Goal: Task Accomplishment & Management: Manage account settings

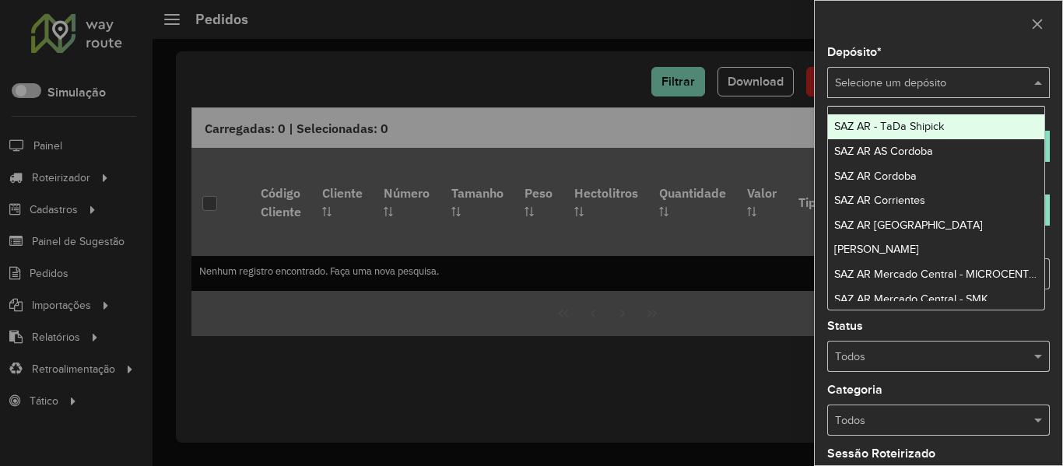
click at [891, 79] on input "text" at bounding box center [923, 83] width 176 height 17
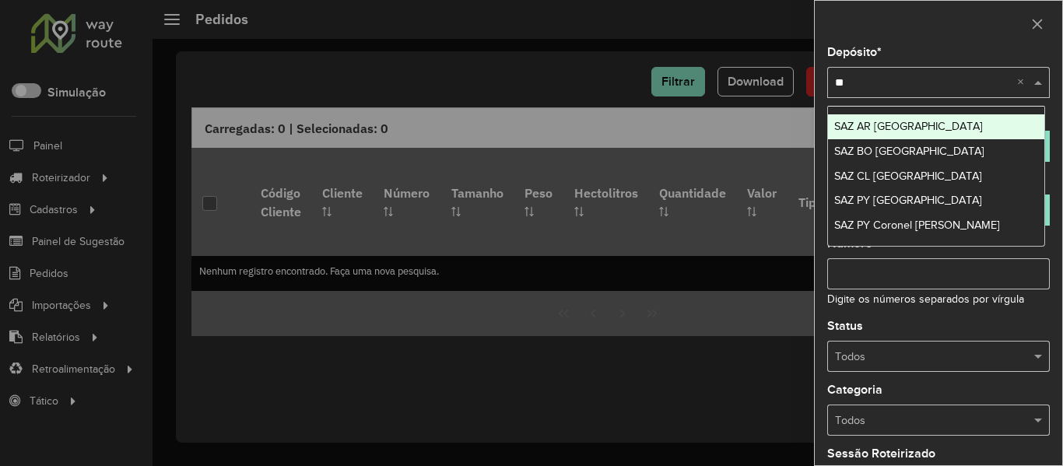
type input "**"
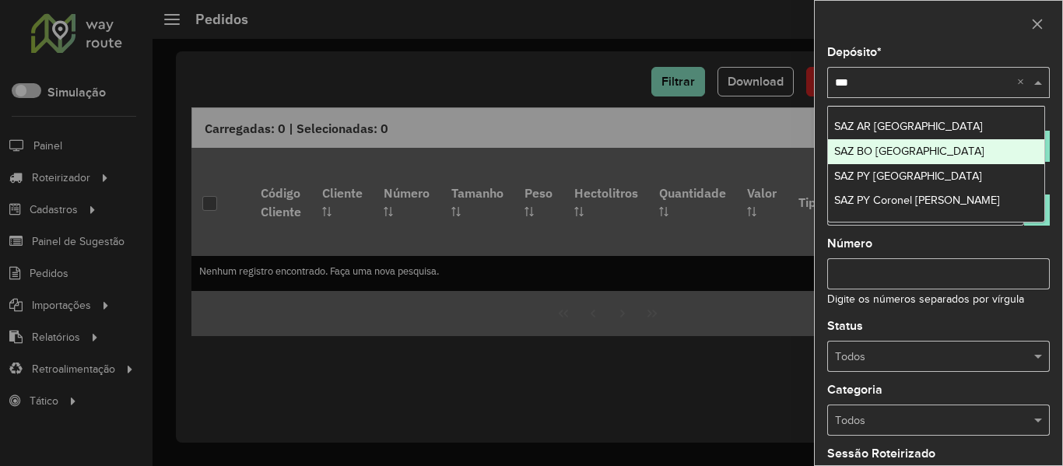
click at [907, 148] on span "SAZ BO [GEOGRAPHIC_DATA]" at bounding box center [910, 151] width 150 height 12
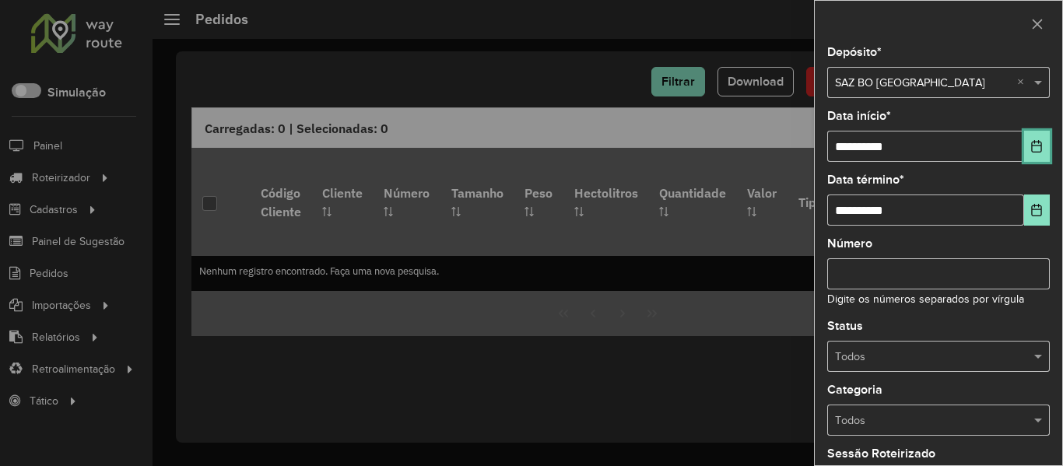
click at [1032, 142] on icon "Choose Date" at bounding box center [1037, 146] width 10 height 12
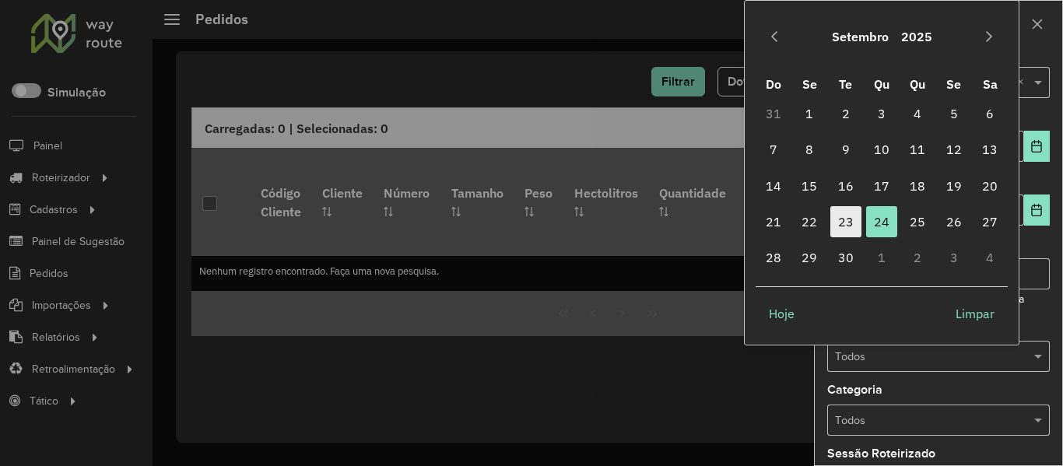
click at [842, 221] on span "23" at bounding box center [846, 221] width 31 height 31
type input "**********"
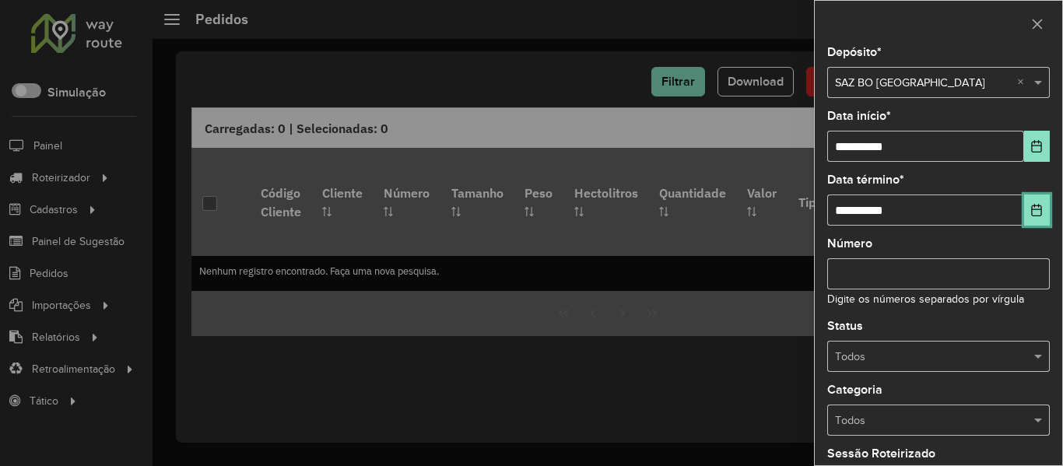
click at [1034, 210] on icon "Choose Date" at bounding box center [1037, 210] width 10 height 12
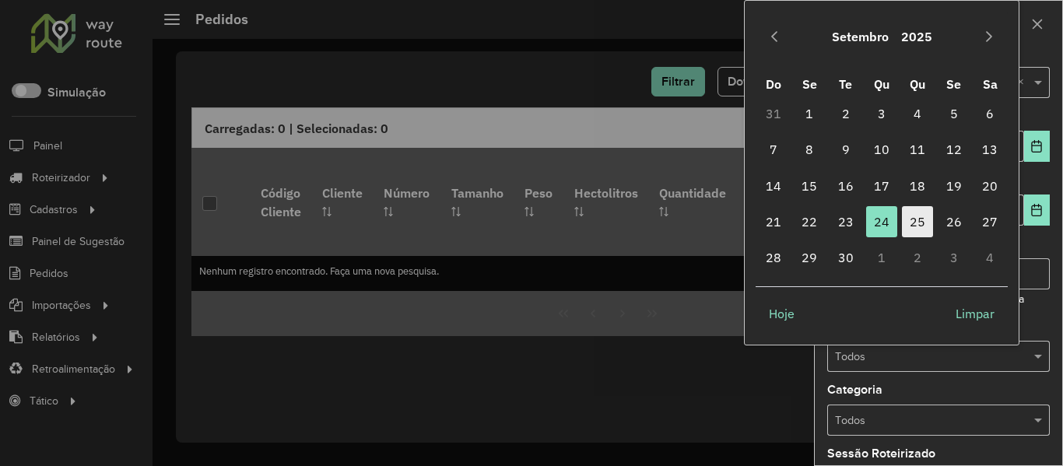
click at [921, 225] on span "25" at bounding box center [917, 221] width 31 height 31
type input "**********"
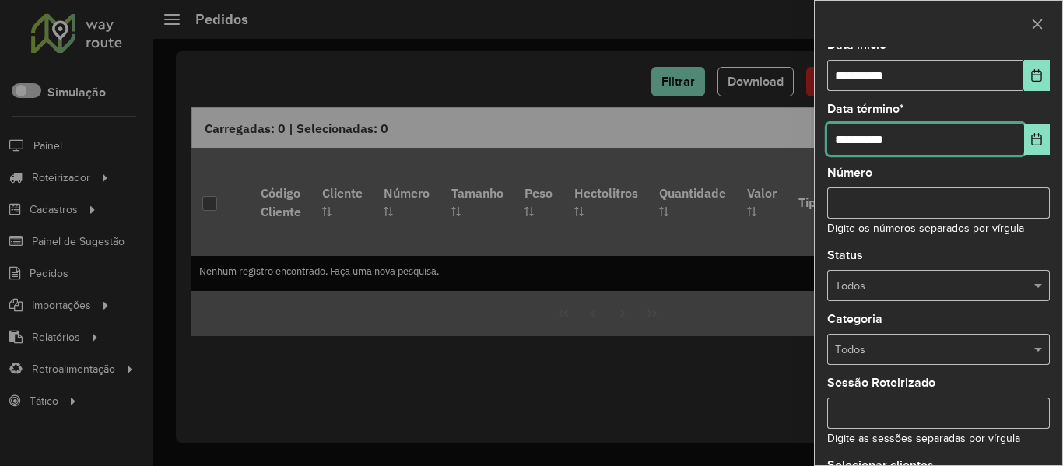
scroll to position [156, 0]
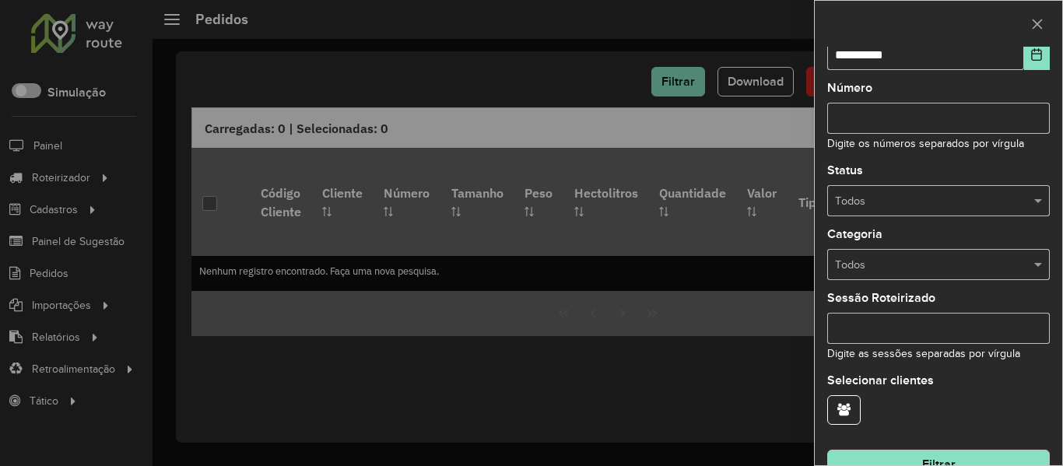
click at [936, 263] on input "text" at bounding box center [923, 265] width 176 height 17
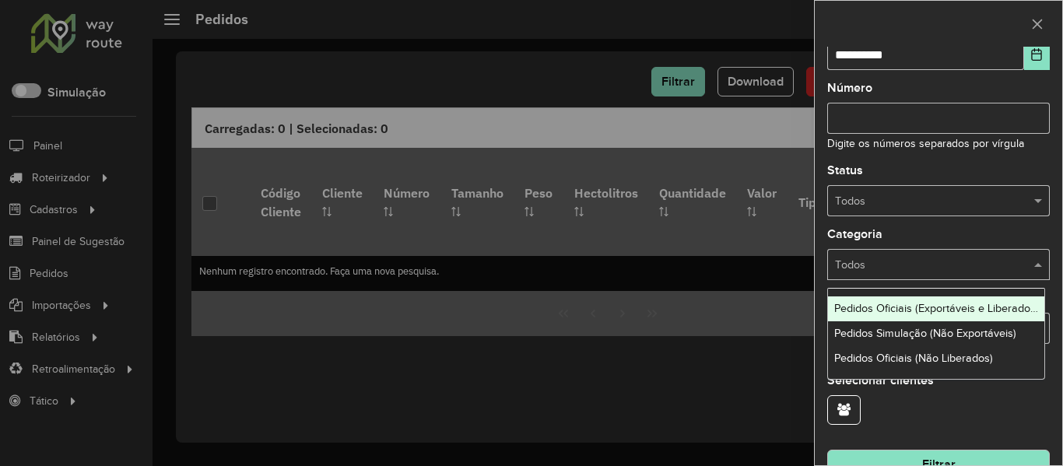
click at [941, 195] on input "text" at bounding box center [923, 201] width 176 height 17
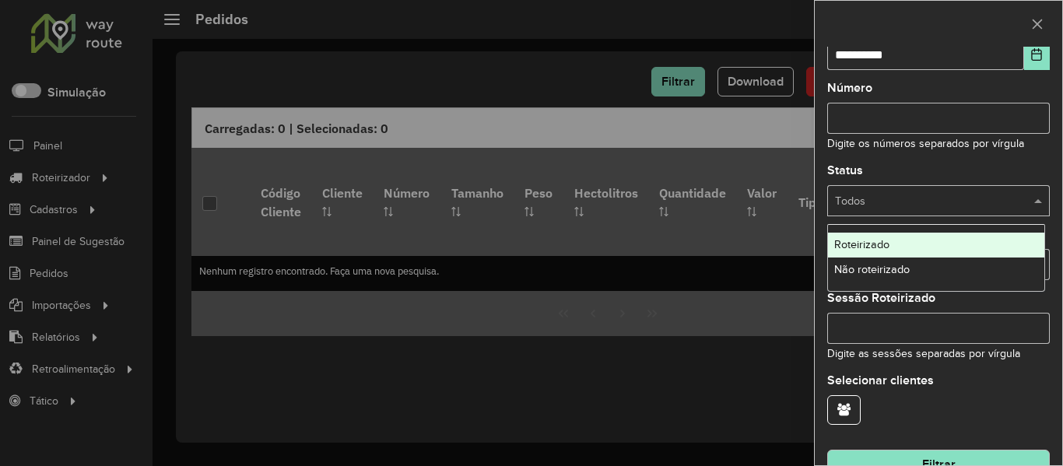
click at [933, 269] on div "Não roteirizado" at bounding box center [936, 270] width 216 height 25
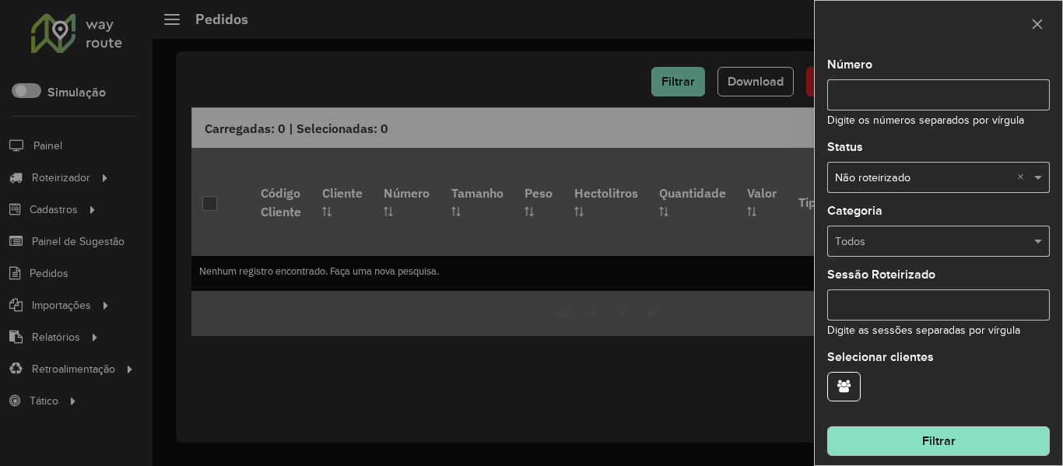
scroll to position [189, 0]
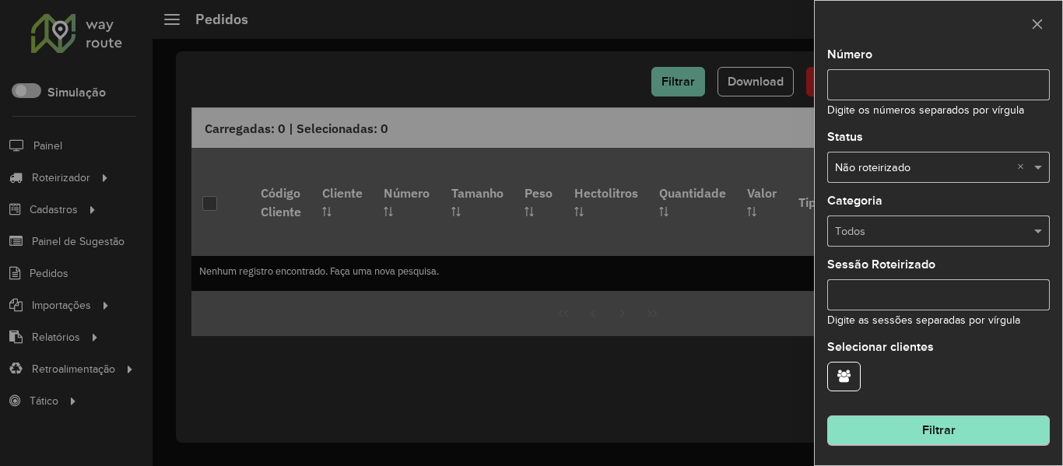
click at [953, 413] on hb-field-button "Filtrar" at bounding box center [939, 425] width 223 height 42
click at [954, 425] on button "Filtrar" at bounding box center [939, 432] width 223 height 30
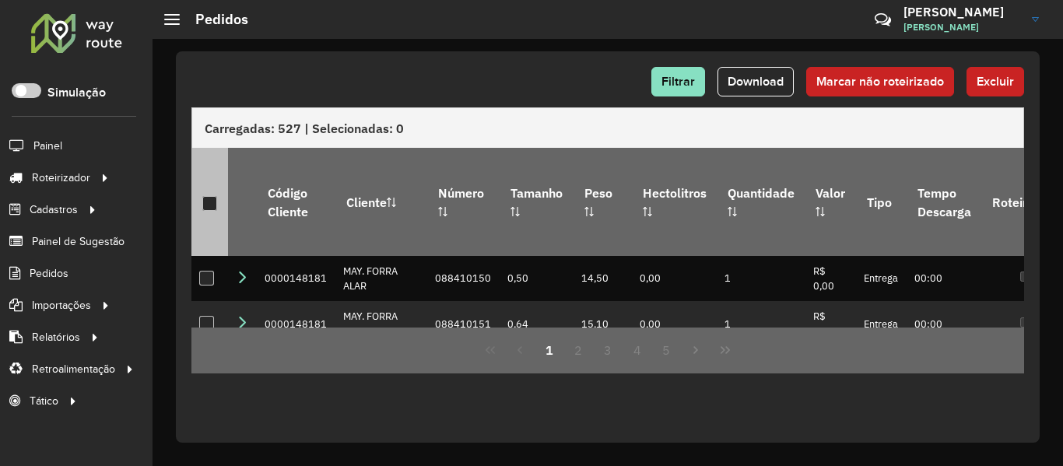
click at [209, 197] on div at bounding box center [209, 203] width 15 height 15
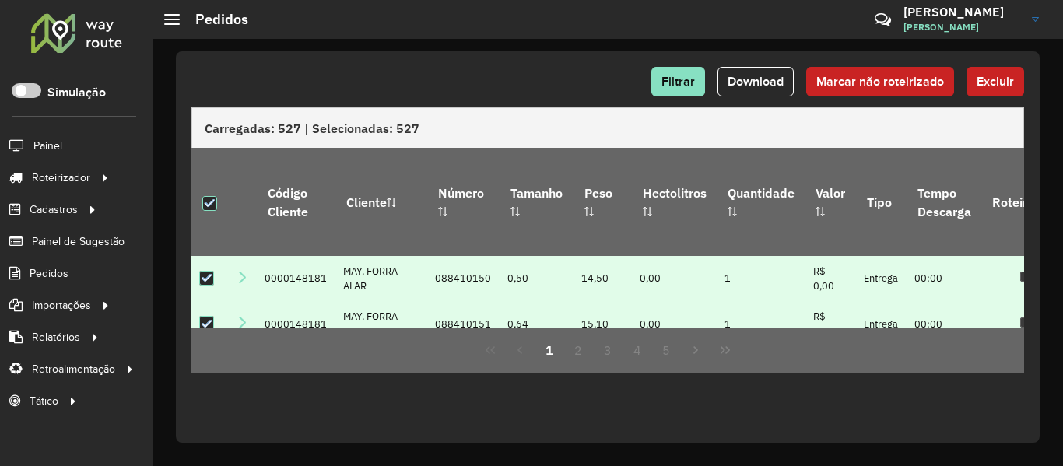
drag, startPoint x: 738, startPoint y: 84, endPoint x: 730, endPoint y: 131, distance: 47.4
click at [730, 131] on div "Filtrar Download Marcar não roteirizado Excluir Carregadas: 527 | Selecionadas:…" at bounding box center [608, 247] width 864 height 392
click at [967, 88] on button "Excluir" at bounding box center [996, 82] width 58 height 30
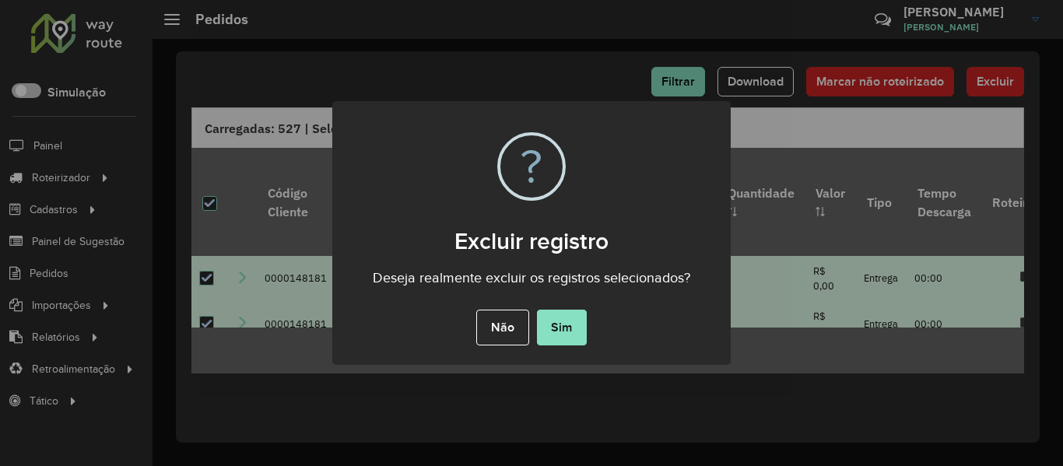
drag, startPoint x: 568, startPoint y: 339, endPoint x: 577, endPoint y: 336, distance: 9.6
click at [568, 338] on button "Sim" at bounding box center [562, 328] width 50 height 36
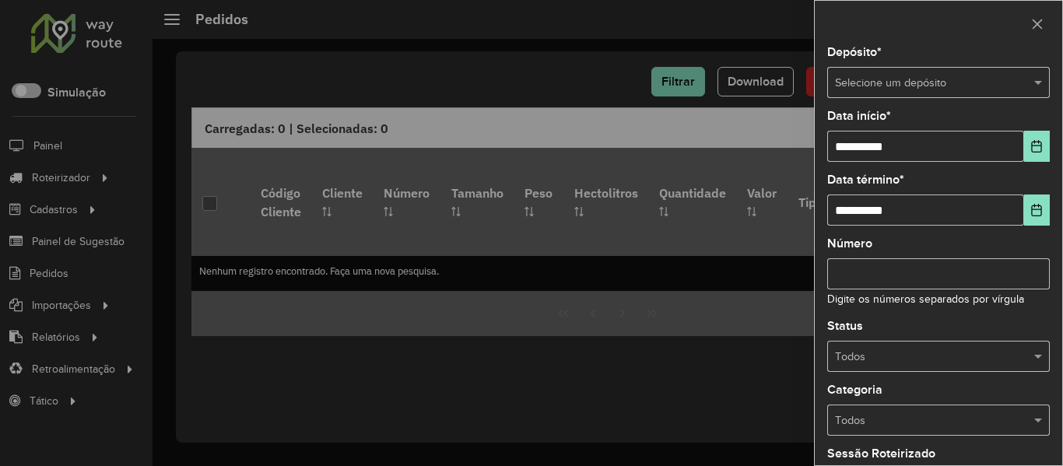
click at [924, 84] on input "text" at bounding box center [923, 83] width 176 height 17
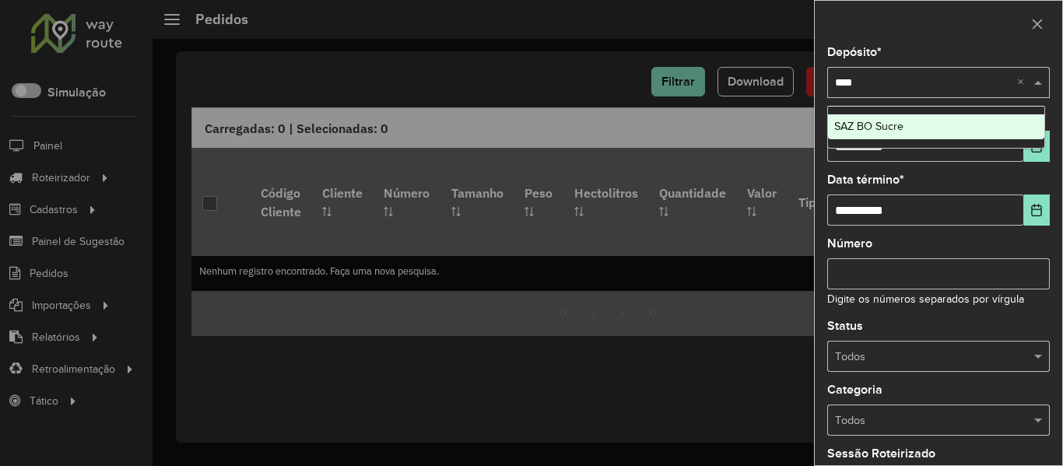
type input "*****"
click at [915, 126] on div "SAZ BO Sucre" at bounding box center [936, 126] width 216 height 25
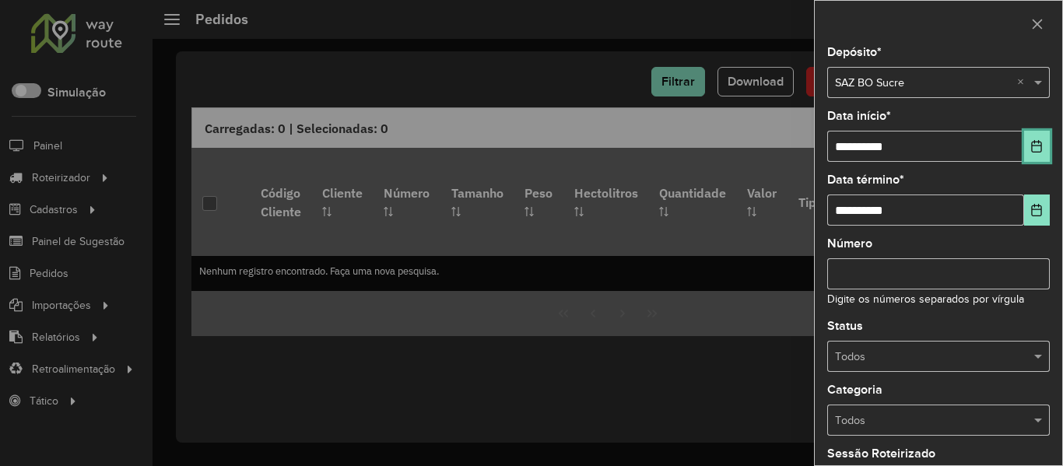
click at [1042, 149] on button "Choose Date" at bounding box center [1038, 146] width 26 height 31
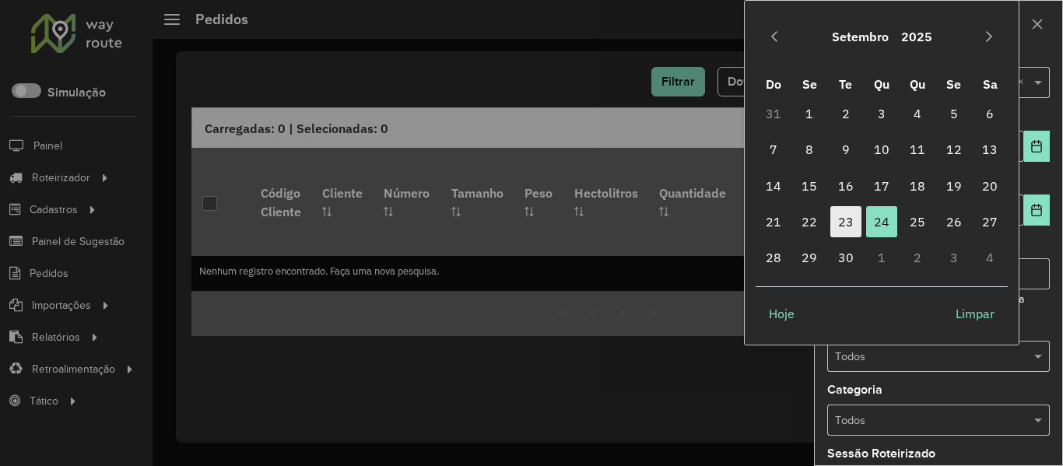
click at [830, 223] on td "23" at bounding box center [846, 222] width 36 height 36
click at [838, 223] on span "23" at bounding box center [846, 221] width 31 height 31
type input "**********"
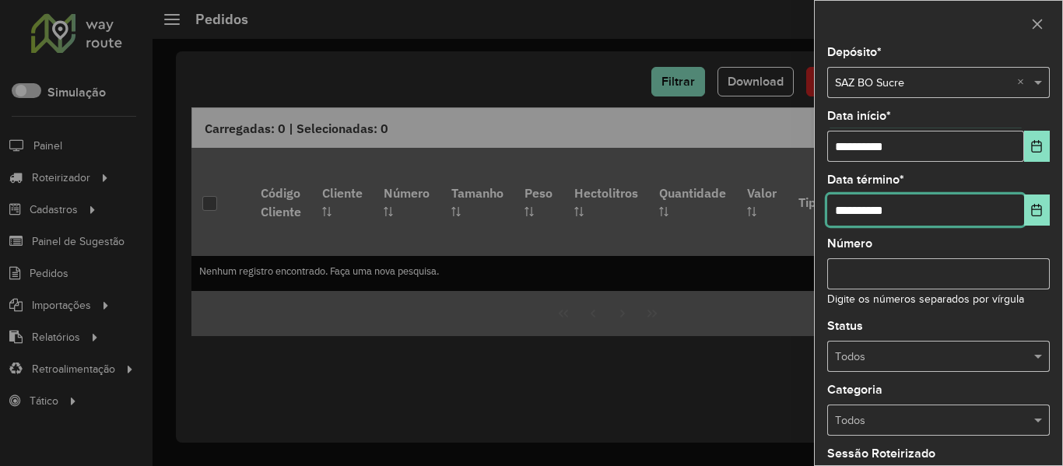
click at [1014, 207] on input "**********" at bounding box center [926, 210] width 197 height 31
click at [1031, 209] on icon "Choose Date" at bounding box center [1037, 210] width 12 height 12
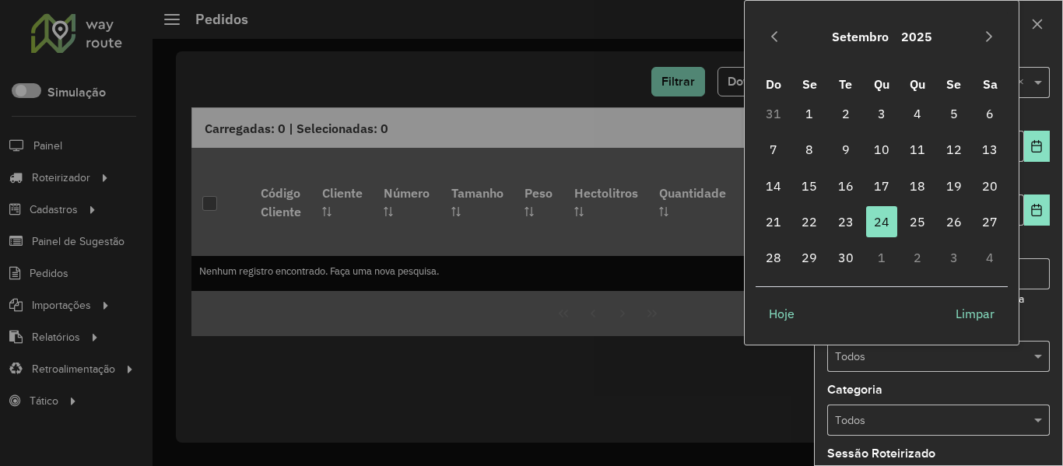
click at [901, 227] on td "25" at bounding box center [918, 222] width 36 height 36
click at [911, 224] on span "25" at bounding box center [917, 221] width 31 height 31
type input "**********"
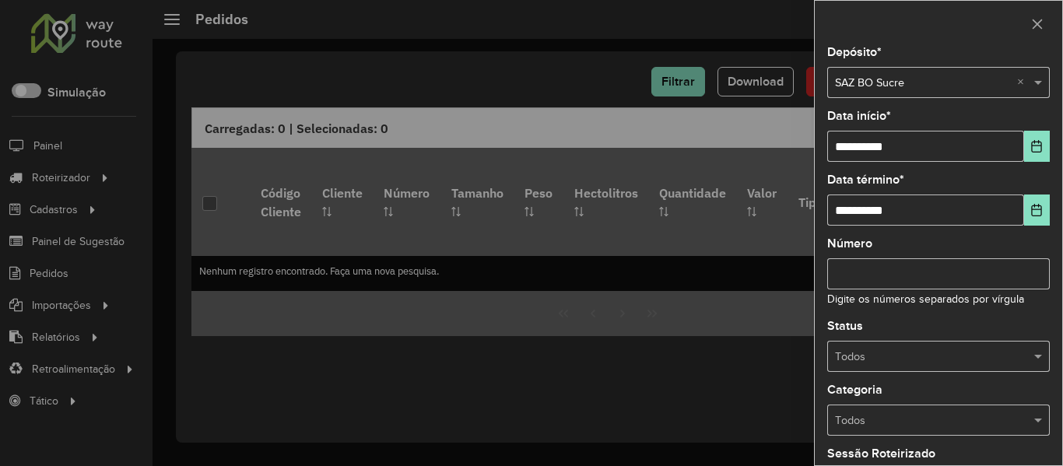
click at [935, 362] on input "text" at bounding box center [923, 357] width 176 height 17
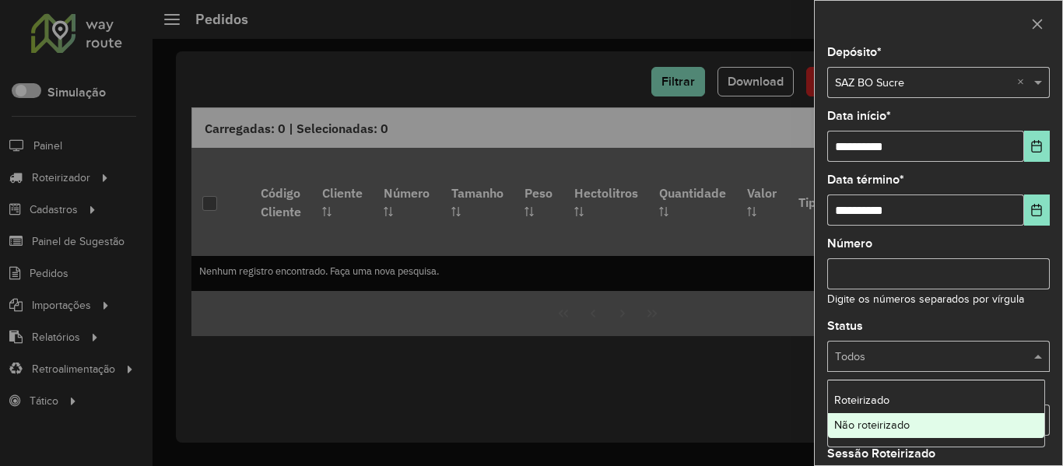
click at [926, 422] on div "Não roteirizado" at bounding box center [936, 425] width 216 height 25
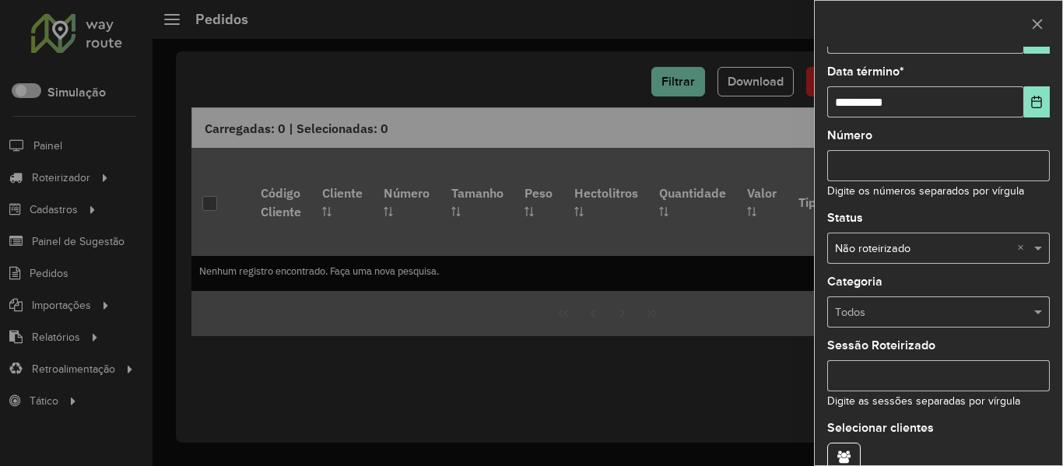
scroll to position [189, 0]
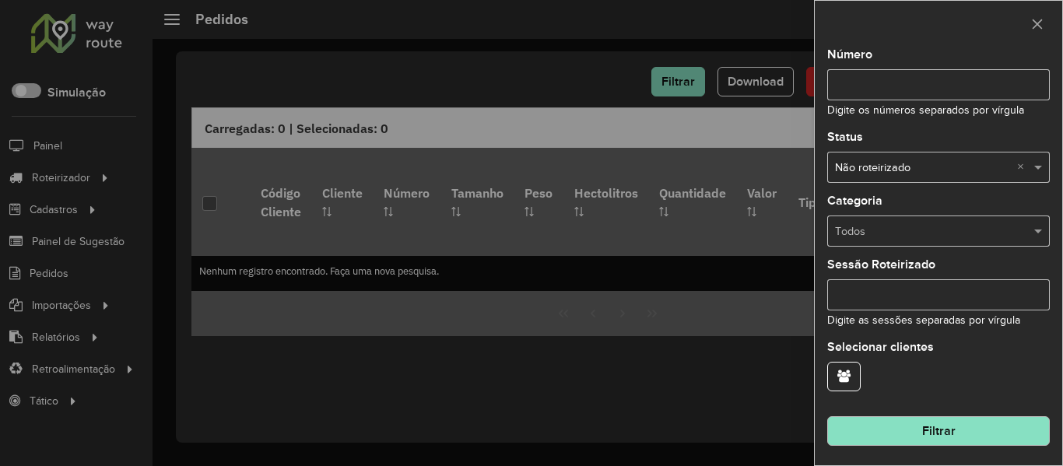
click at [978, 415] on hb-field-button "Filtrar" at bounding box center [939, 425] width 223 height 42
click at [909, 424] on button "Filtrar" at bounding box center [939, 432] width 223 height 30
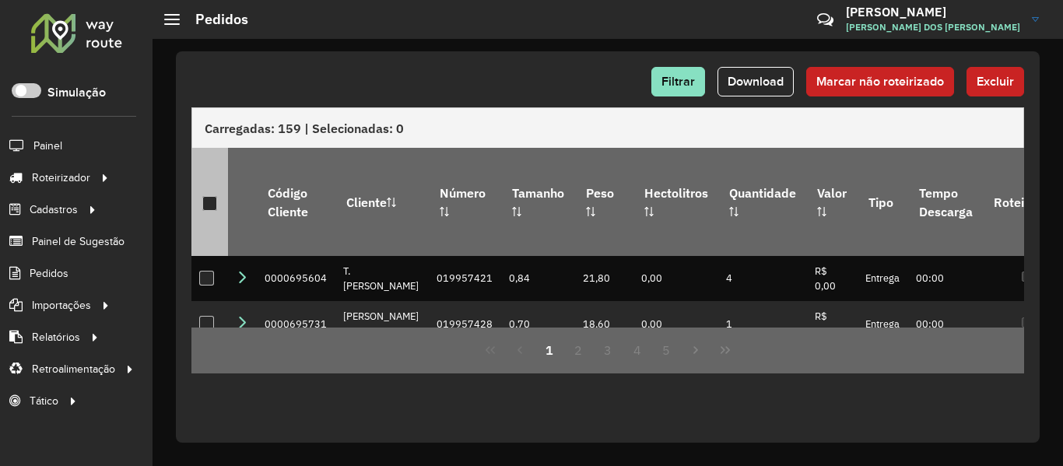
click at [209, 196] on div at bounding box center [209, 203] width 15 height 15
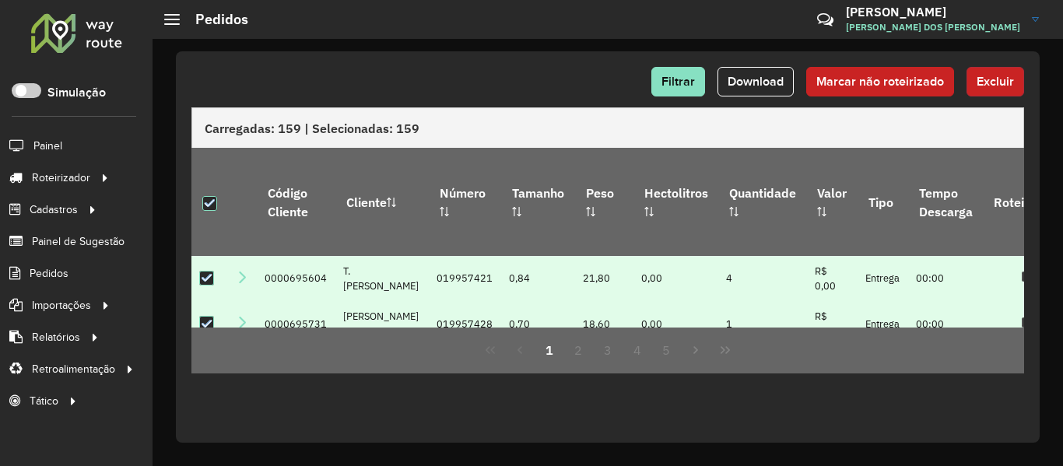
click at [1011, 78] on button "Excluir" at bounding box center [996, 82] width 58 height 30
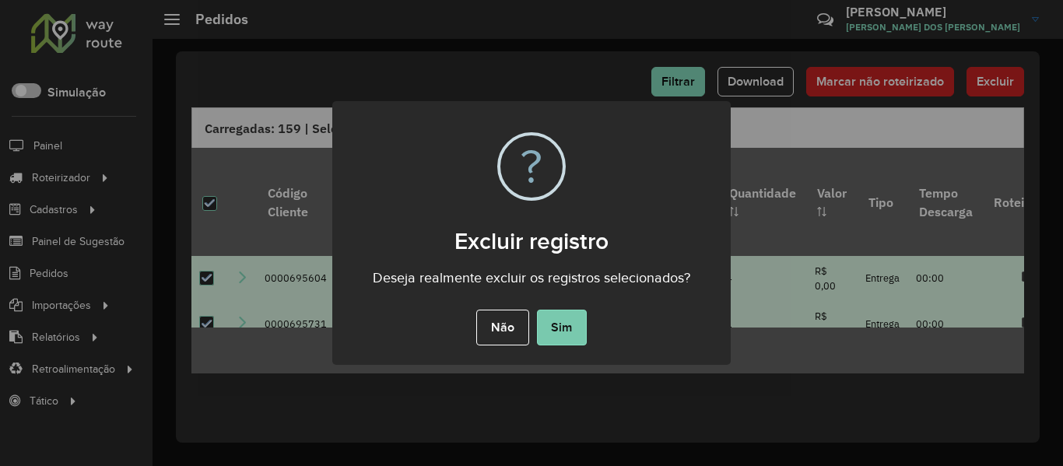
click at [567, 332] on button "Sim" at bounding box center [562, 328] width 50 height 36
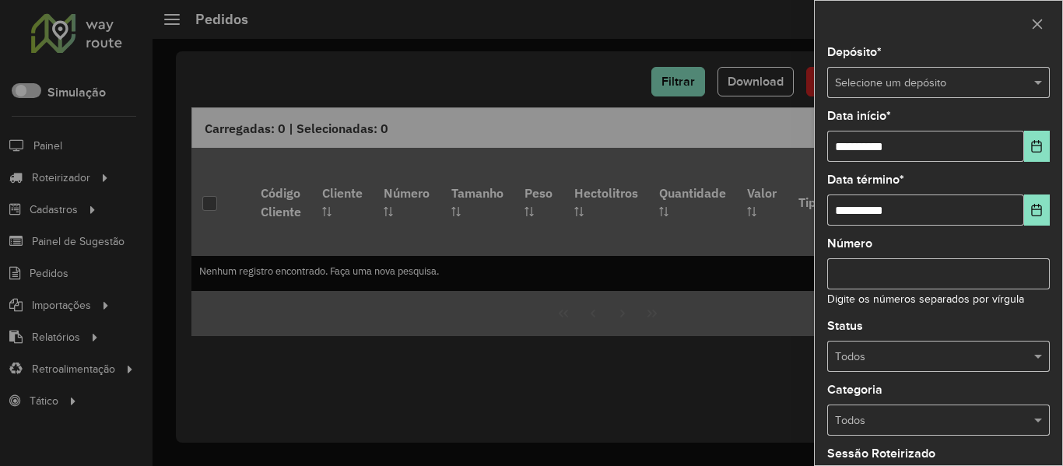
click at [886, 96] on div "Selecione um depósito" at bounding box center [939, 82] width 223 height 31
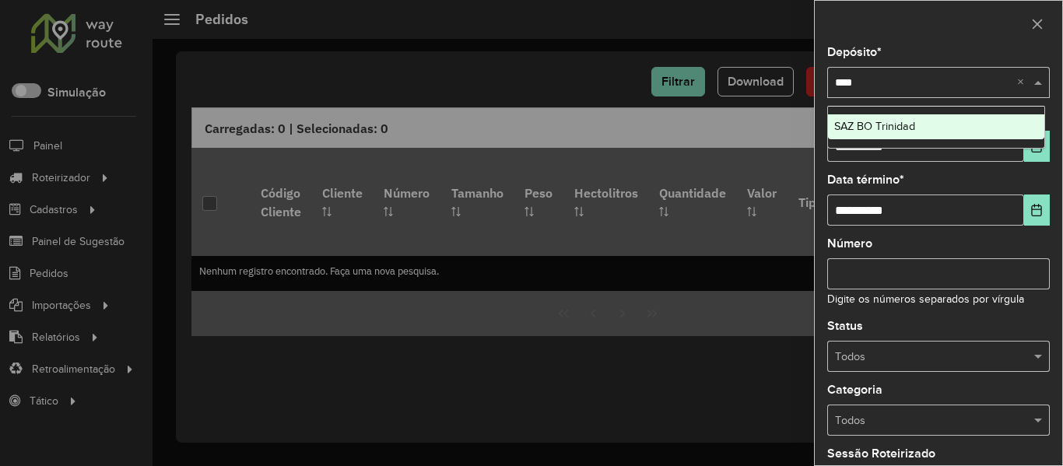
type input "*****"
click at [894, 124] on span "SAZ BO Trinidad" at bounding box center [875, 126] width 81 height 12
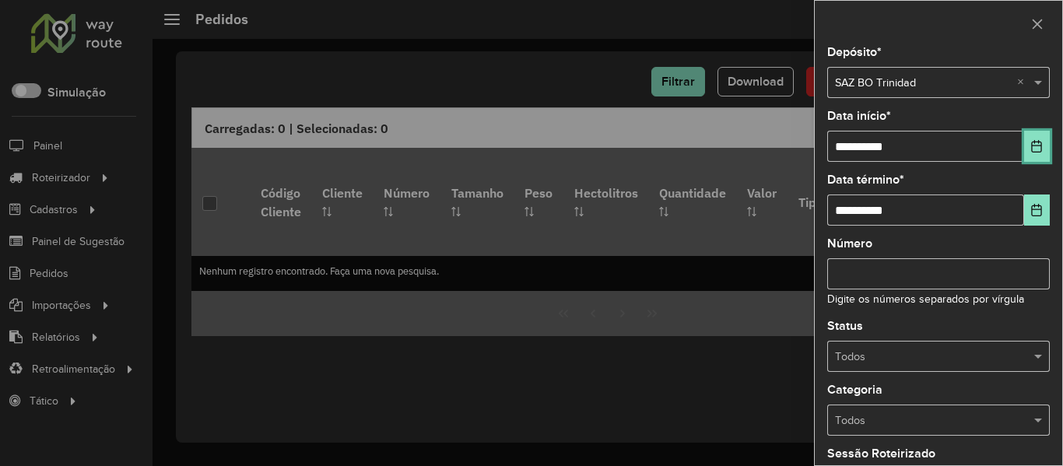
click at [1032, 150] on icon "Choose Date" at bounding box center [1037, 146] width 12 height 12
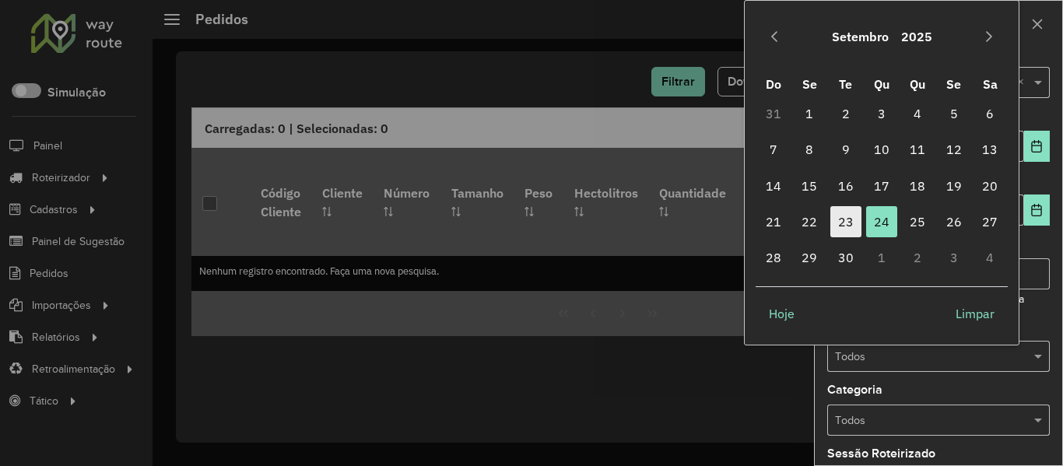
click at [853, 214] on span "23" at bounding box center [846, 221] width 31 height 31
type input "**********"
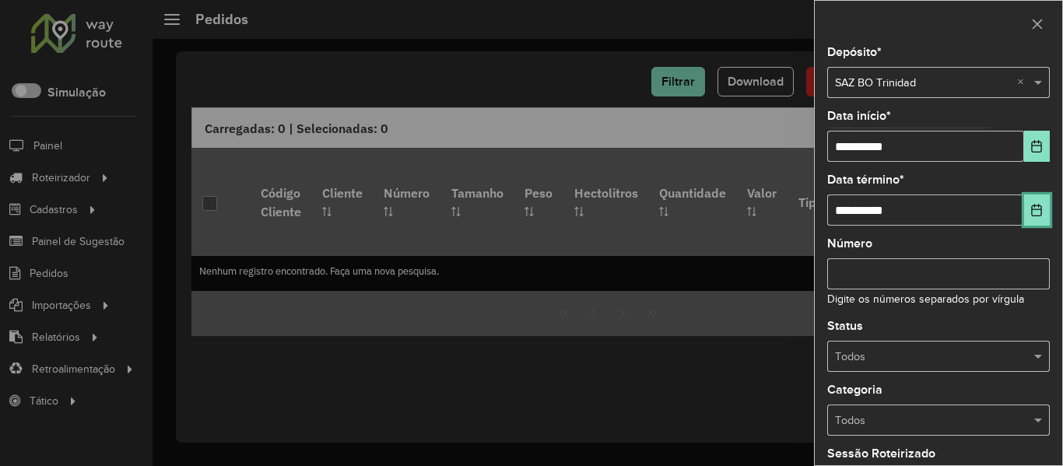
click at [1032, 213] on icon "Choose Date" at bounding box center [1037, 210] width 10 height 12
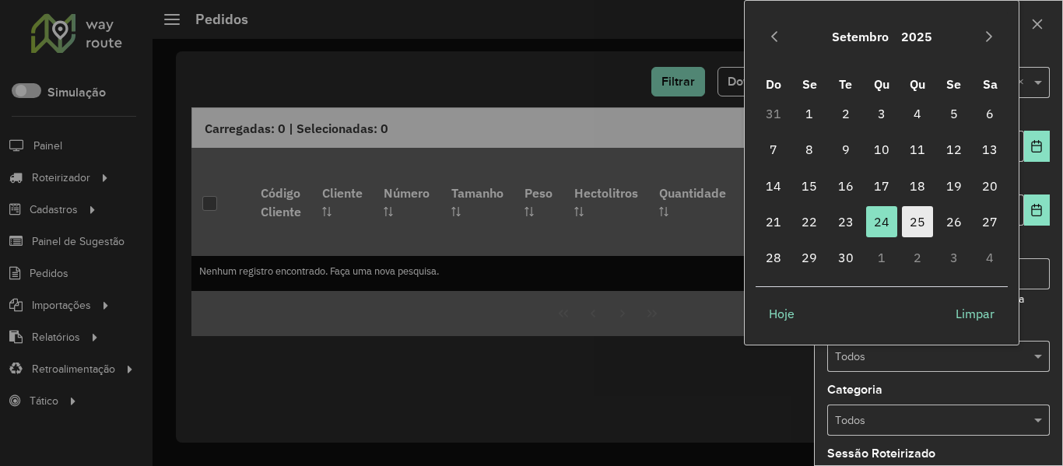
click at [909, 221] on span "25" at bounding box center [917, 221] width 31 height 31
type input "**********"
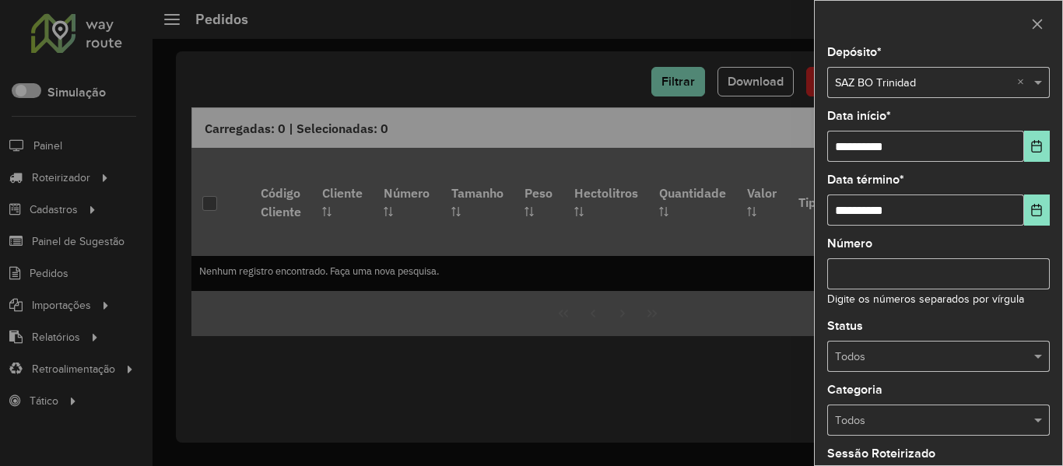
click at [965, 363] on input "text" at bounding box center [923, 357] width 176 height 17
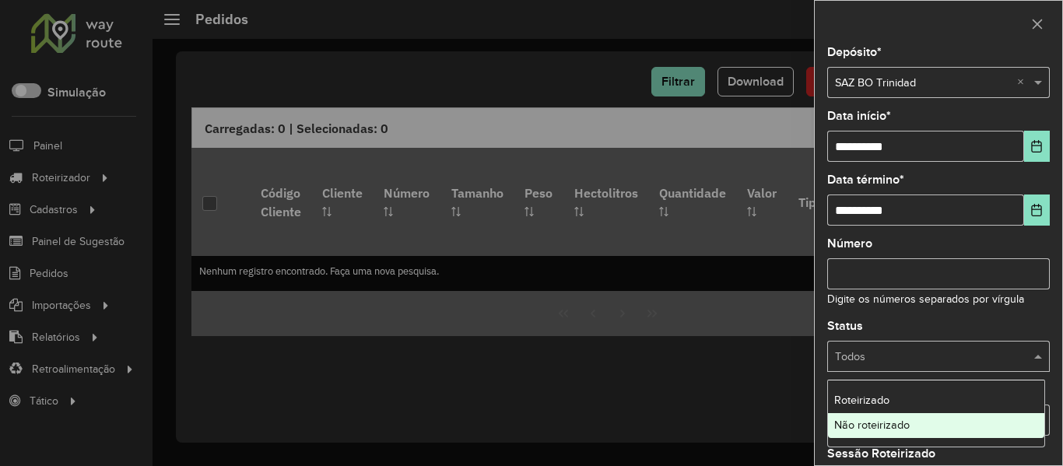
click at [923, 424] on div "Não roteirizado" at bounding box center [936, 425] width 216 height 25
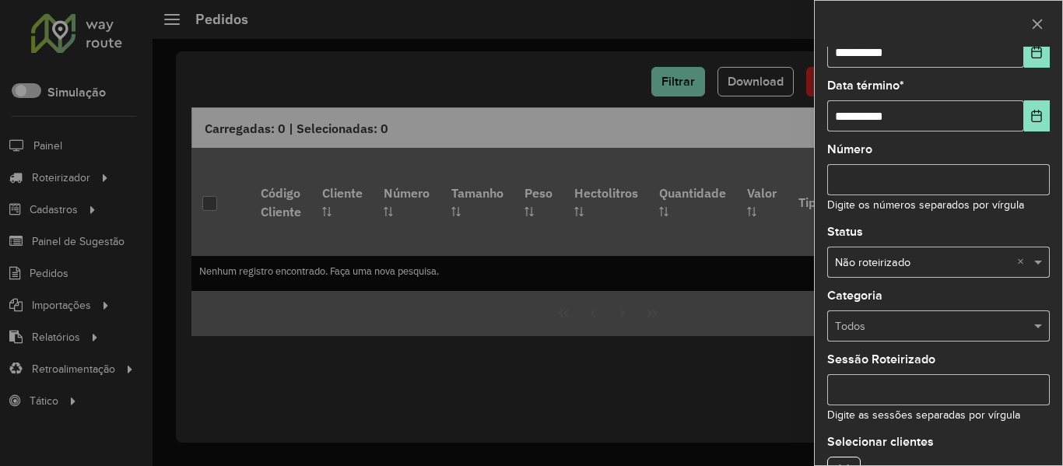
scroll to position [189, 0]
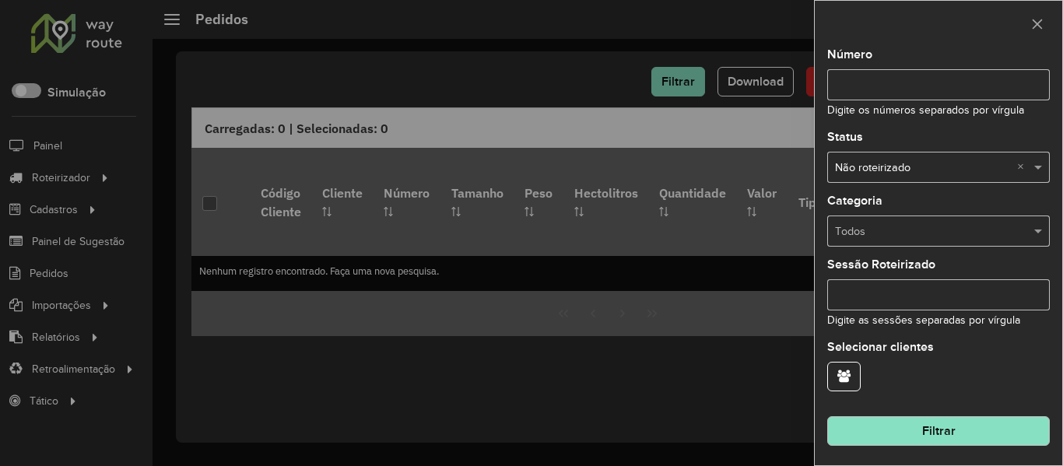
click at [954, 434] on button "Filtrar" at bounding box center [939, 432] width 223 height 30
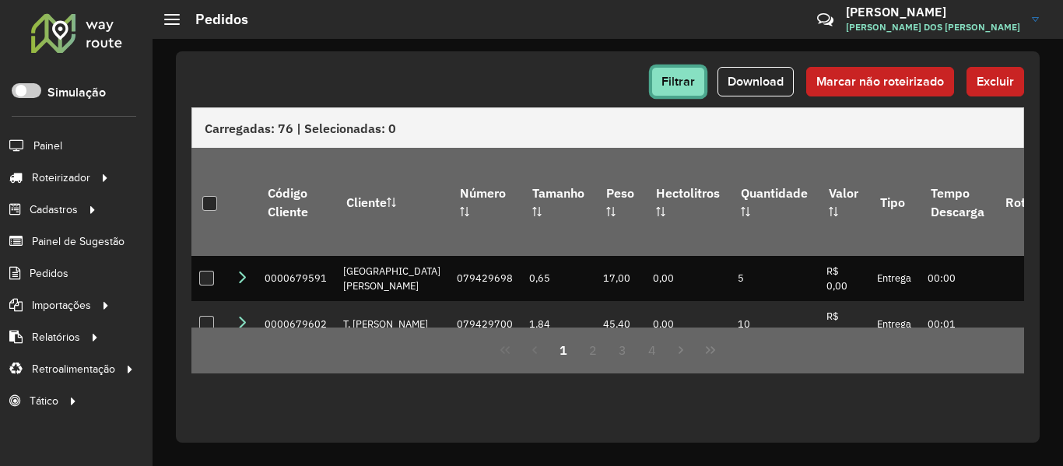
click at [680, 76] on span "Filtrar" at bounding box center [678, 81] width 33 height 13
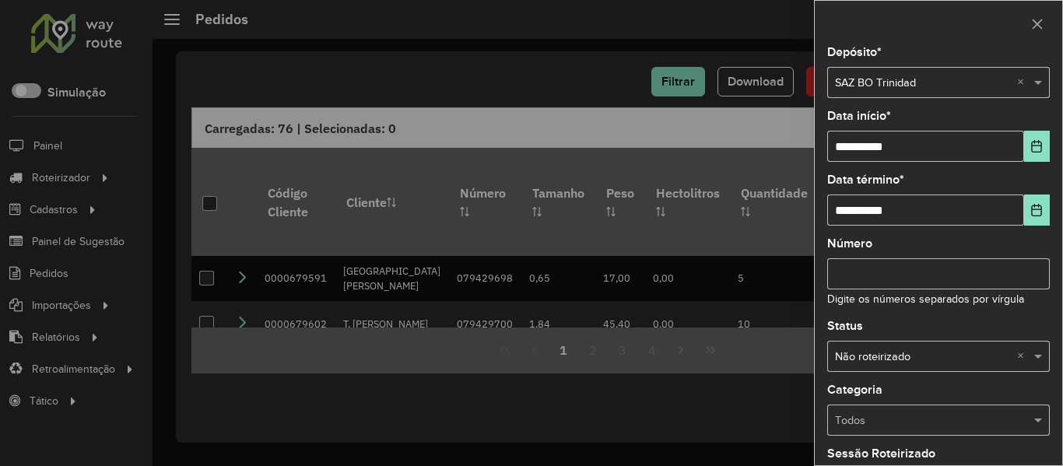
click at [677, 77] on div at bounding box center [531, 233] width 1063 height 466
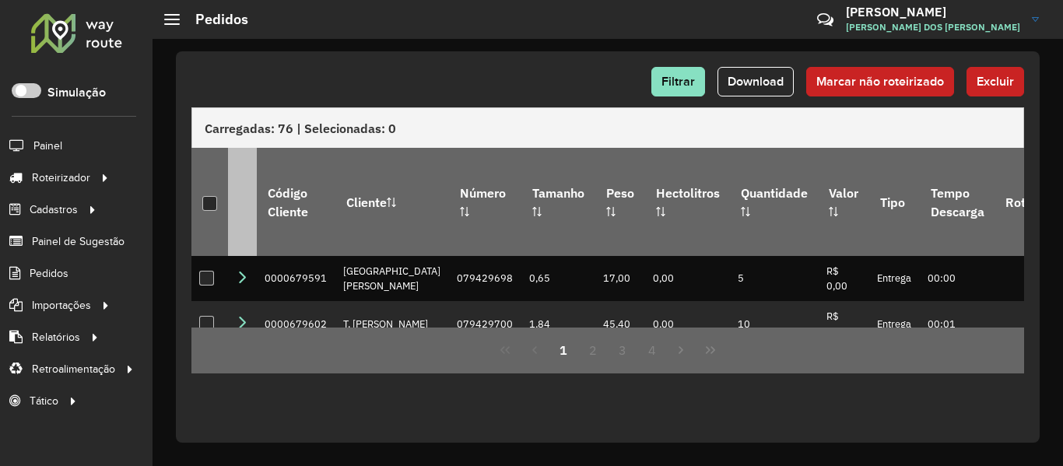
click at [212, 196] on div at bounding box center [209, 203] width 15 height 15
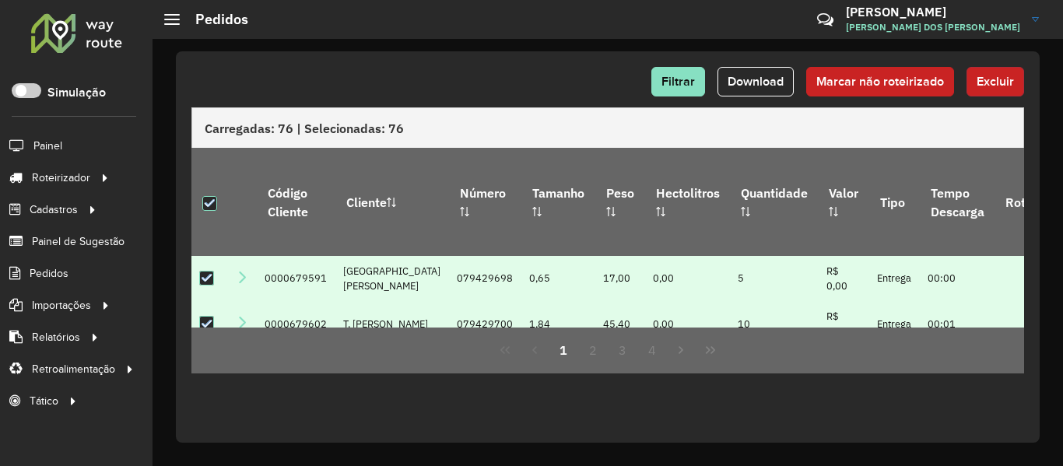
click at [986, 91] on button "Excluir" at bounding box center [996, 82] width 58 height 30
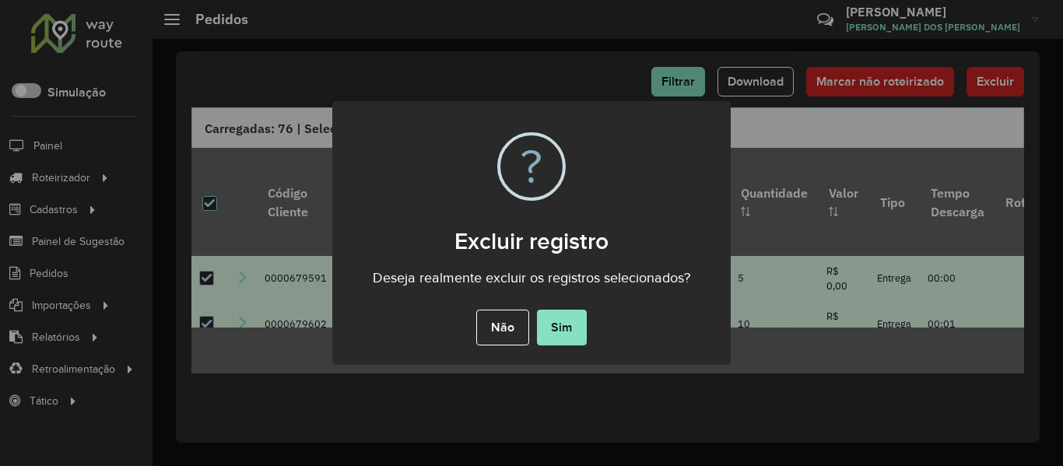
drag, startPoint x: 573, startPoint y: 329, endPoint x: 442, endPoint y: 23, distance: 332.7
click at [573, 328] on button "Sim" at bounding box center [562, 328] width 50 height 36
